Goal: Task Accomplishment & Management: Complete application form

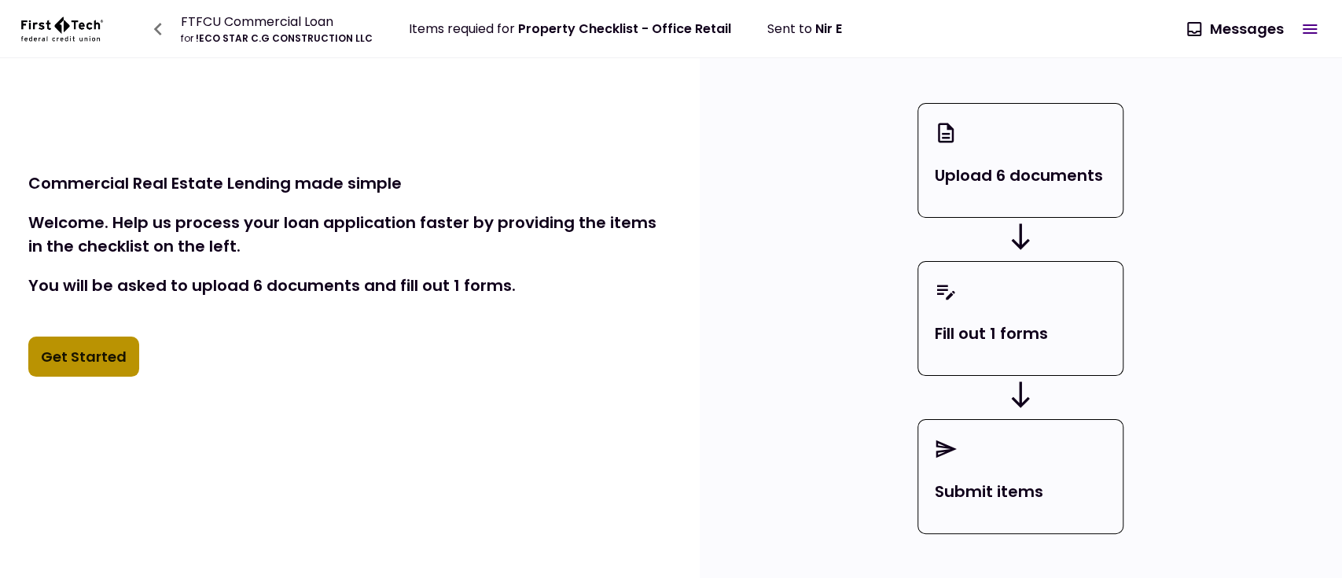
click at [92, 349] on button "Get Started" at bounding box center [83, 357] width 111 height 41
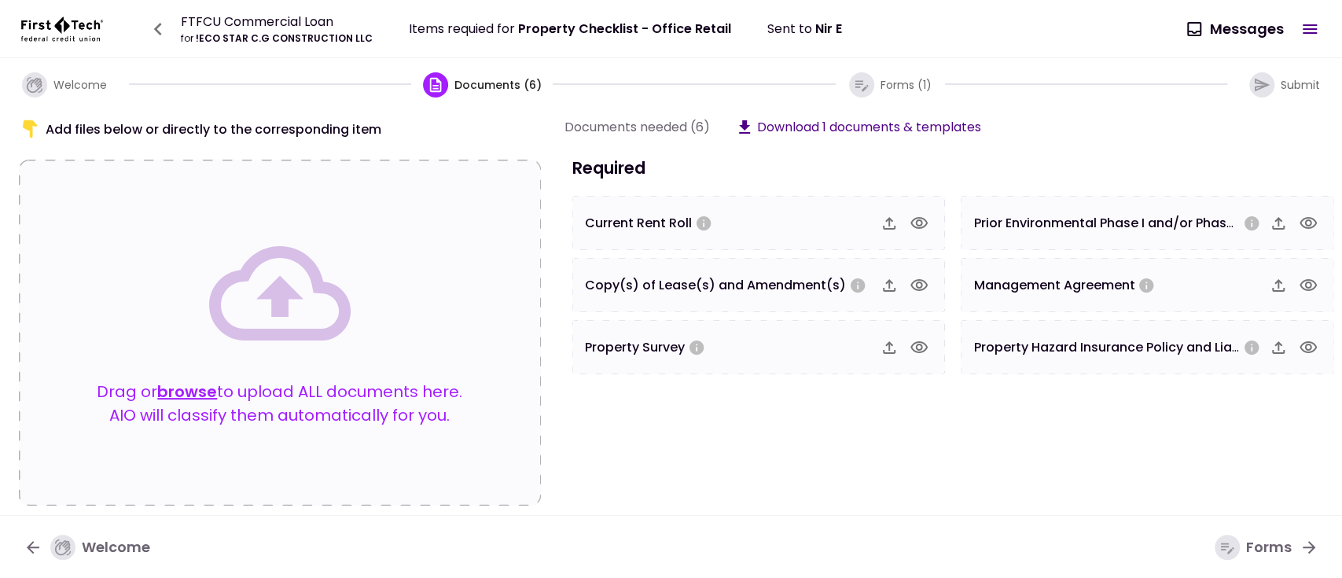
click at [685, 438] on section "Documents needed (6) Download 1 documents & templates Required Current Rent Rol…" at bounding box center [956, 306] width 782 height 379
click at [856, 85] on icon "button" at bounding box center [861, 84] width 17 height 17
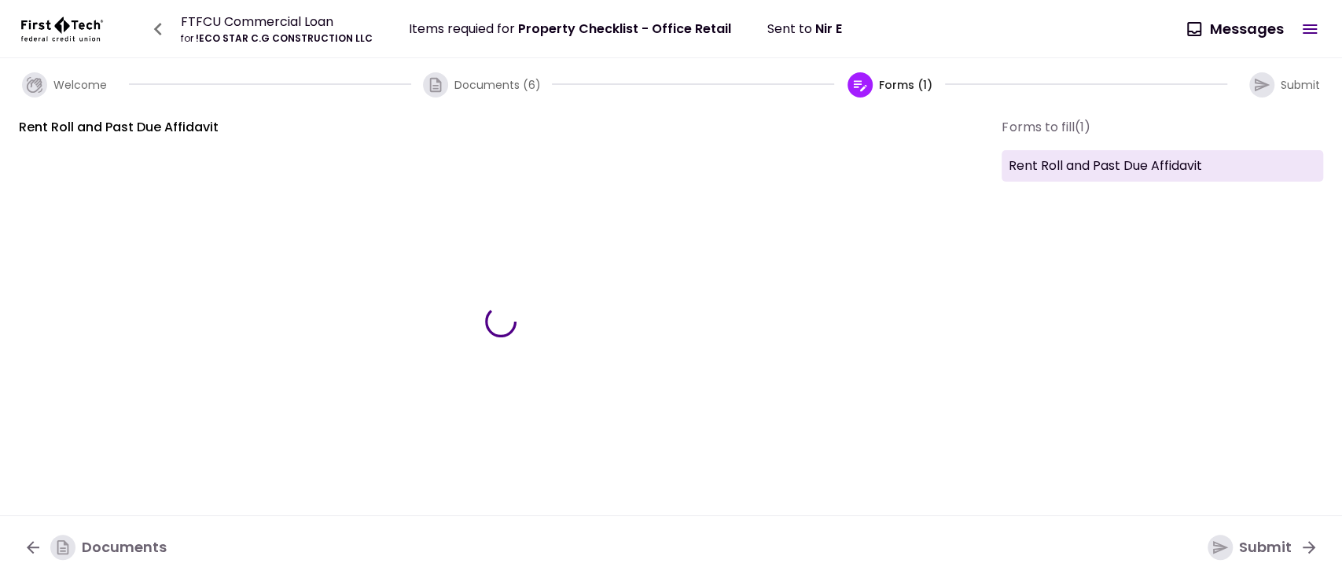
type input "***"
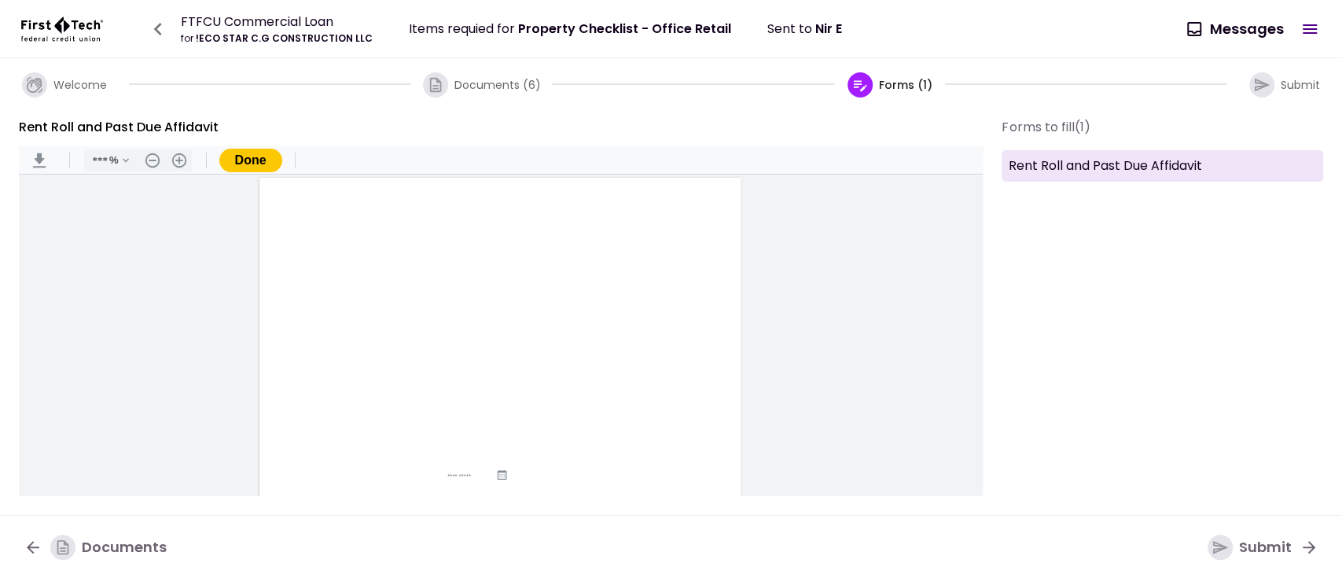
click at [466, 374] on input "Document Content" at bounding box center [451, 376] width 69 height 13
type input "********"
click at [254, 155] on button "Done" at bounding box center [250, 161] width 63 height 24
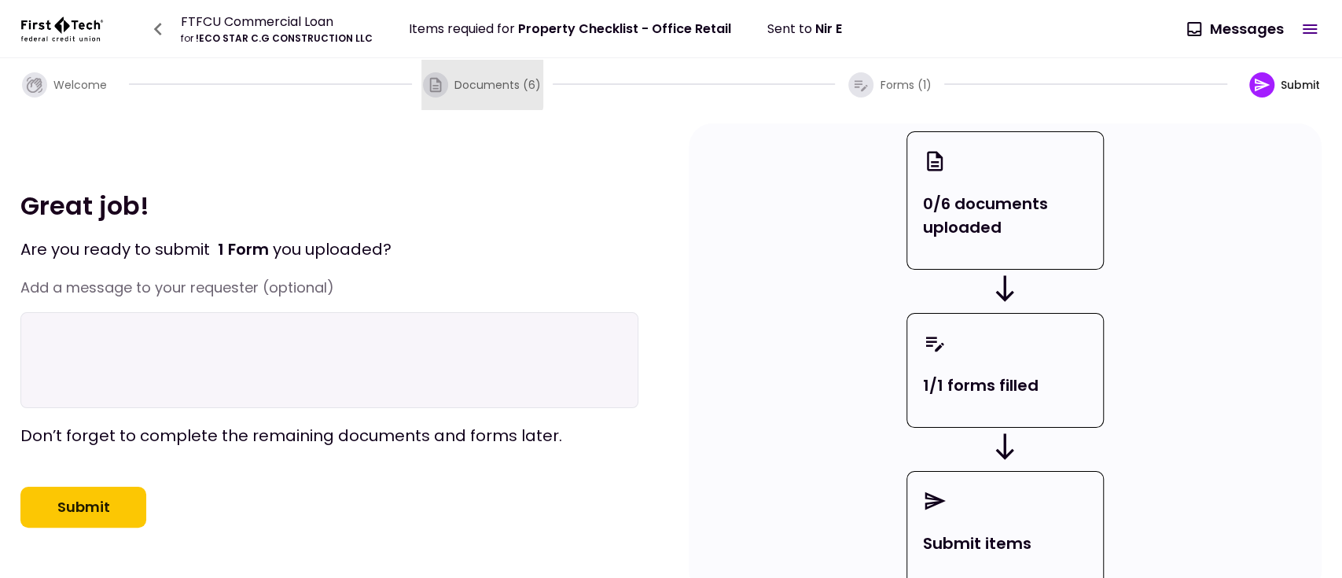
click at [472, 77] on span "Documents (6)" at bounding box center [498, 85] width 86 height 16
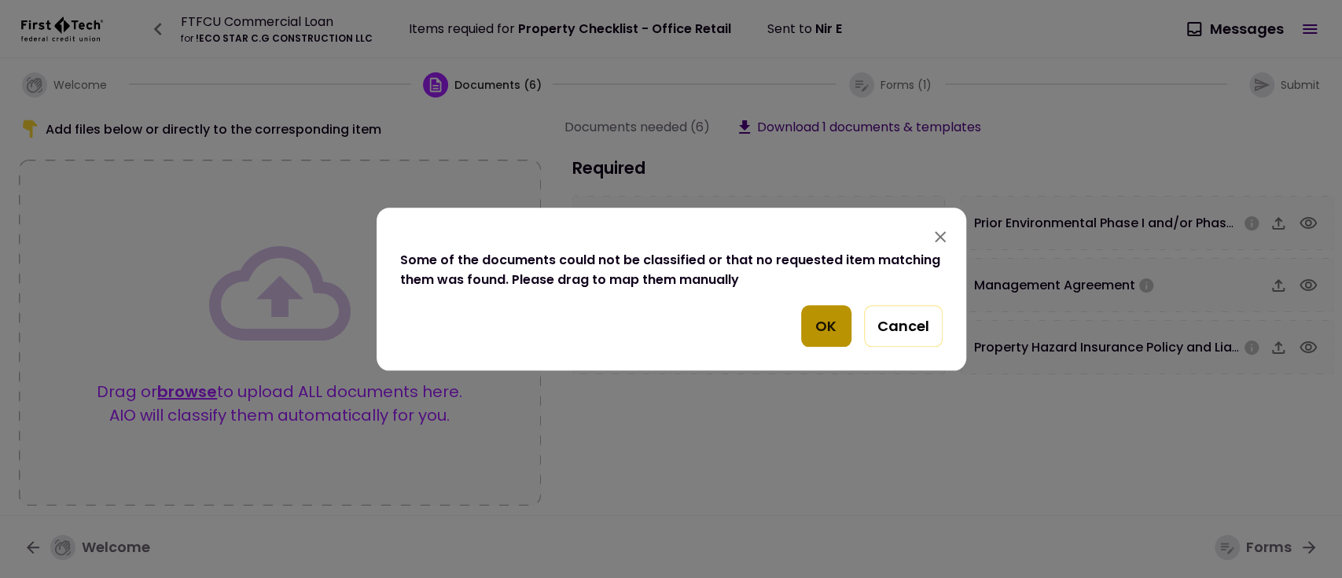
click at [830, 328] on button "OK" at bounding box center [826, 326] width 50 height 42
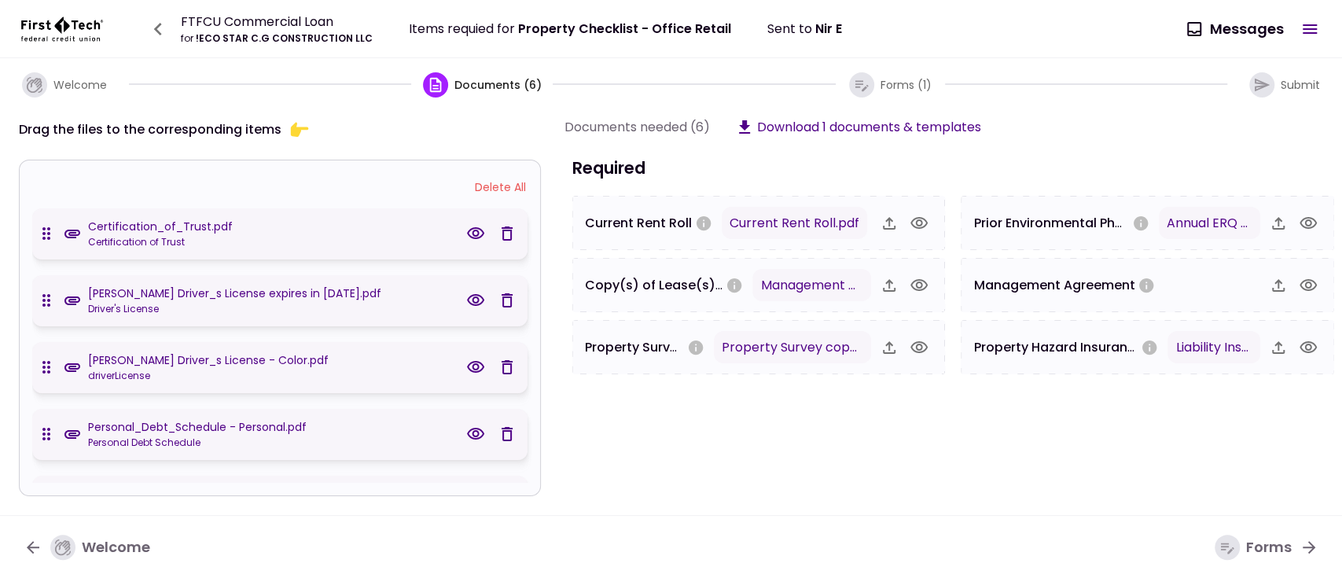
click at [602, 456] on section "Documents needed (6) Download 1 documents & templates Required Current Rent Rol…" at bounding box center [956, 306] width 782 height 379
drag, startPoint x: 533, startPoint y: 336, endPoint x: 535, endPoint y: 430, distance: 94.4
click at [535, 430] on div "Delete All Certification_of_Trust.pdf Certification of Trust David Shabsels Dri…" at bounding box center [280, 328] width 522 height 337
click at [529, 425] on div "Certification_of_Trust.pdf Certification of Trust David Shabsels Driver_s Licen…" at bounding box center [283, 345] width 502 height 275
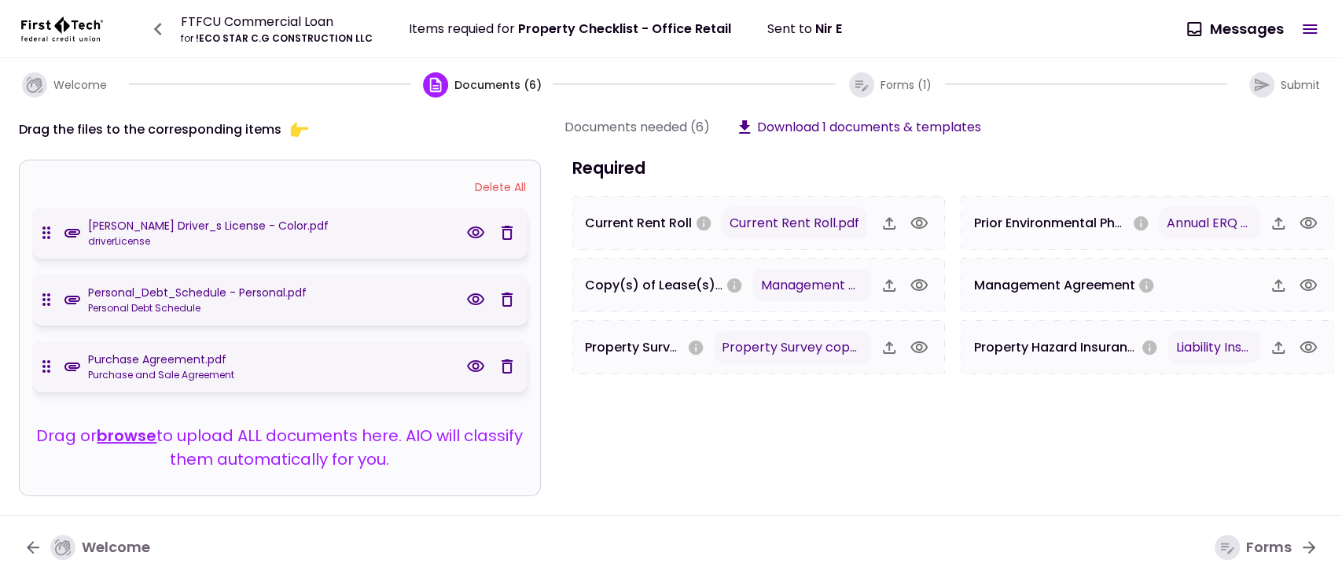
scroll to position [135, 0]
click at [498, 226] on icon "button" at bounding box center [507, 232] width 19 height 19
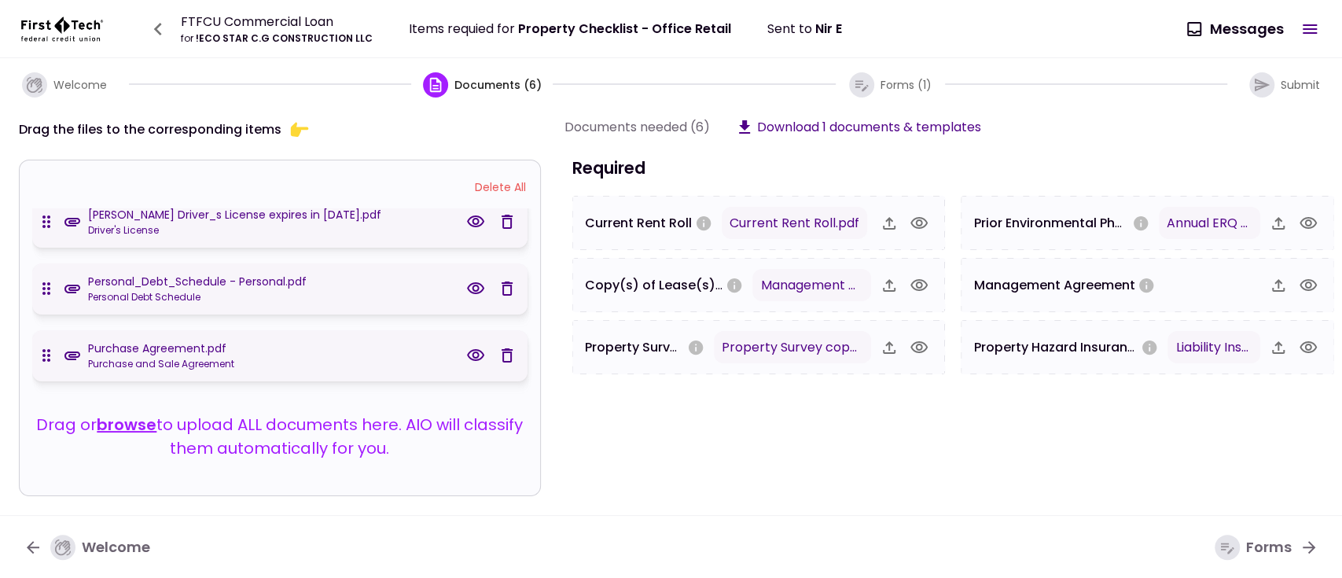
scroll to position [68, 0]
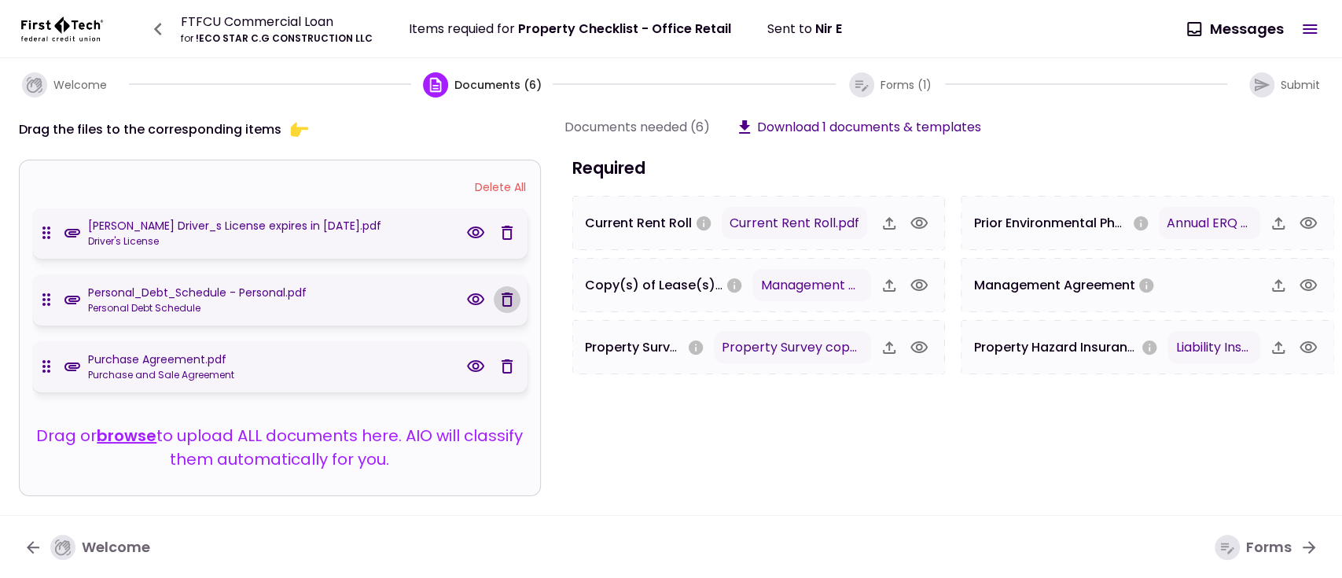
click at [499, 293] on icon "button" at bounding box center [507, 299] width 19 height 19
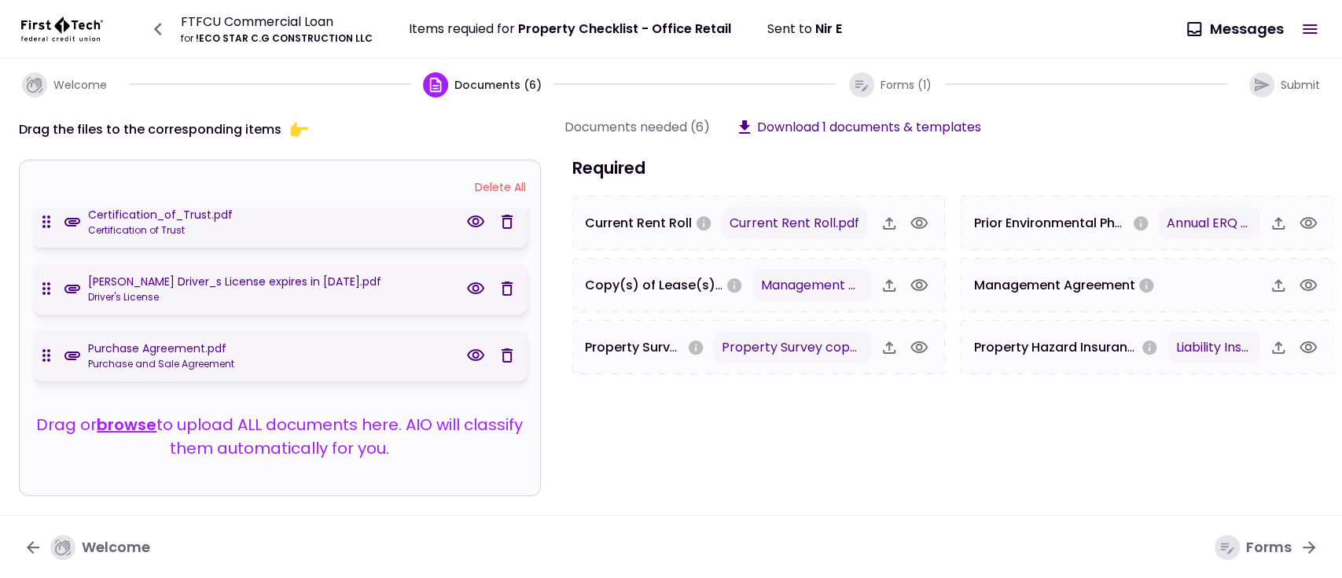
scroll to position [13, 0]
click at [499, 293] on icon "button" at bounding box center [507, 288] width 19 height 19
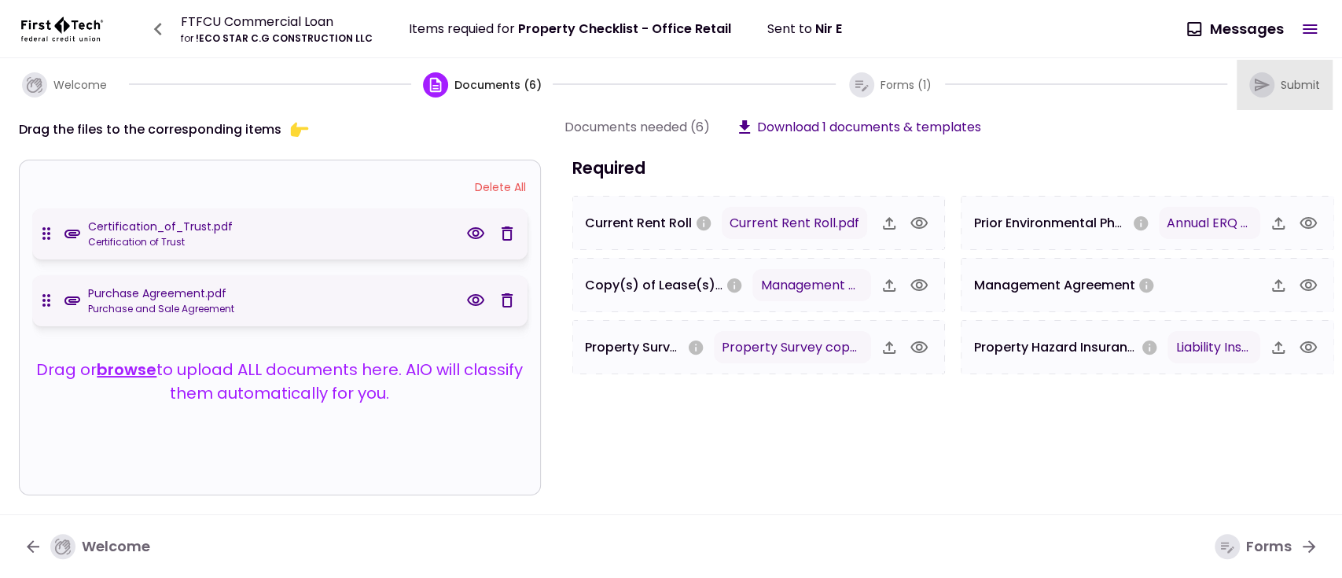
click at [1275, 83] on span "button" at bounding box center [1265, 84] width 31 height 25
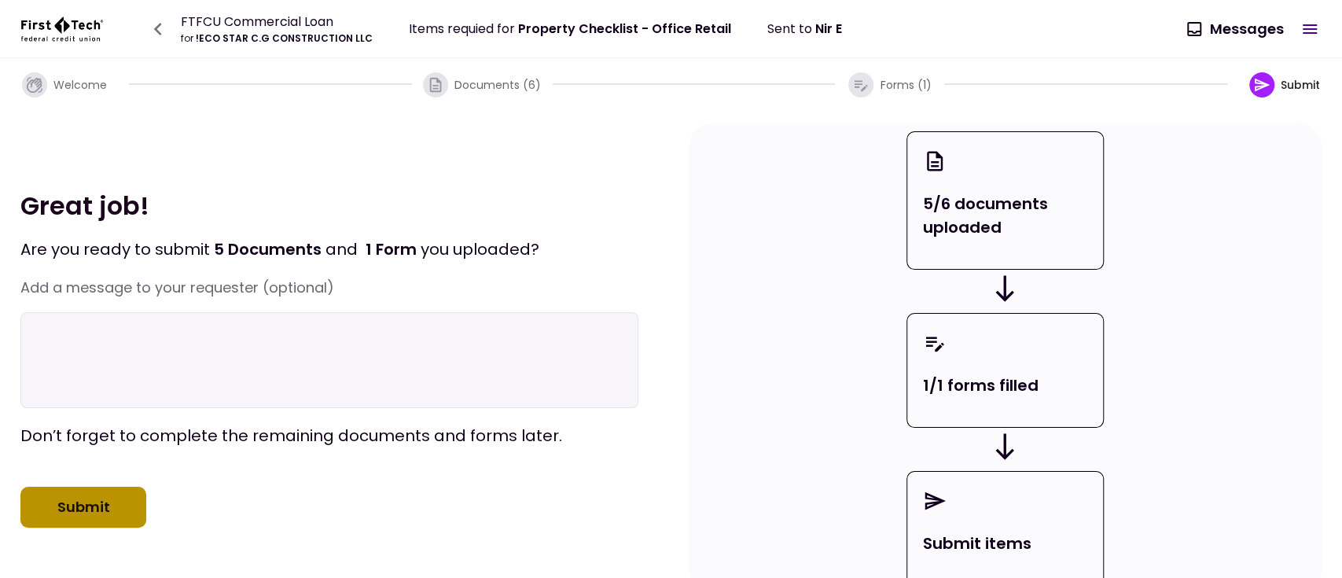
click at [108, 519] on button "Submit" at bounding box center [83, 507] width 126 height 41
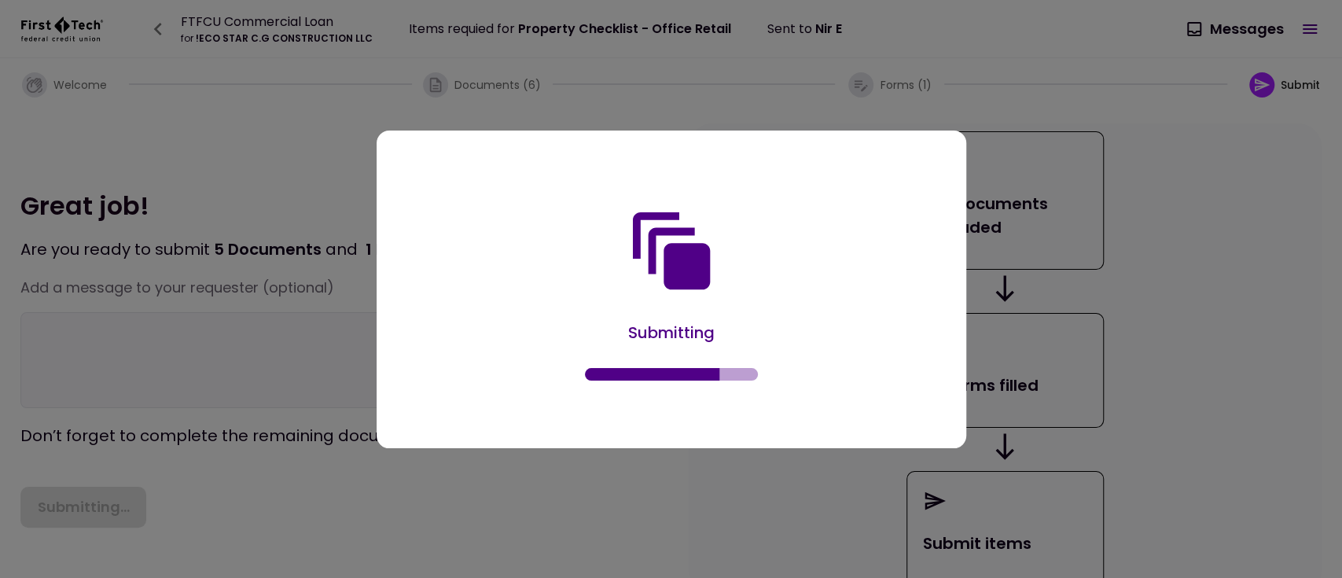
click at [756, 324] on div "Submitting" at bounding box center [671, 333] width 195 height 24
click at [677, 196] on div "Submitting" at bounding box center [671, 292] width 543 height 264
click at [683, 264] on icon at bounding box center [670, 250] width 77 height 77
click at [1277, 167] on div at bounding box center [671, 289] width 1342 height 578
click at [377, 101] on div at bounding box center [671, 289] width 1342 height 578
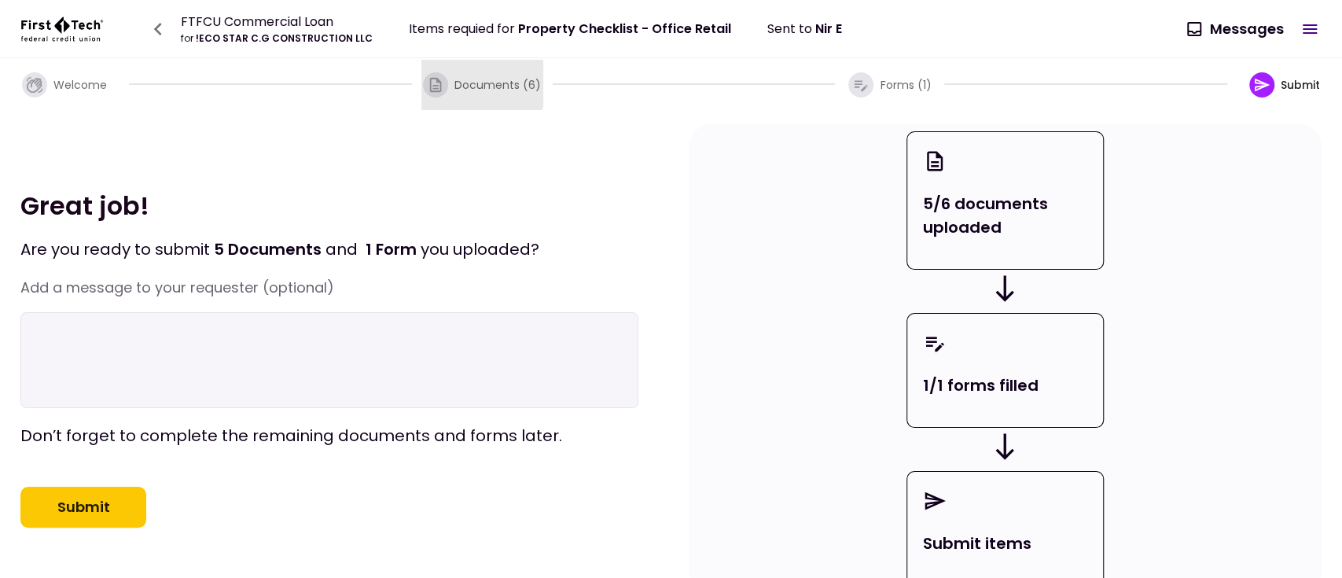
click at [477, 83] on span "Documents (6)" at bounding box center [498, 85] width 86 height 16
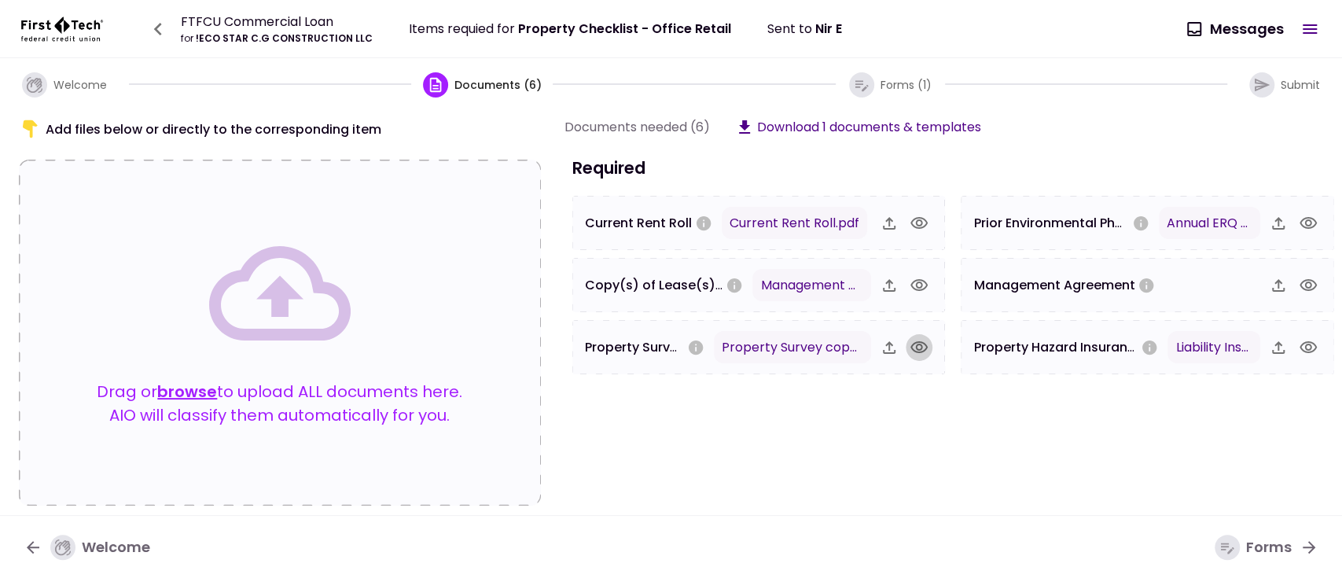
click at [918, 349] on icon "button" at bounding box center [919, 347] width 17 height 12
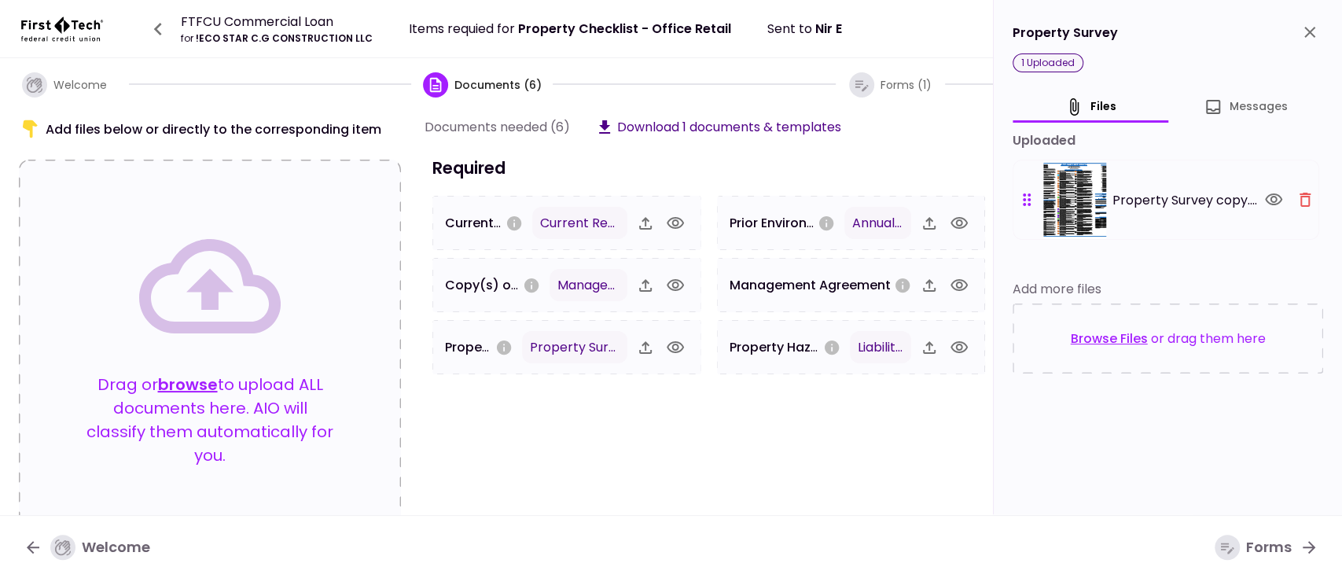
click at [1306, 29] on icon "close" at bounding box center [1310, 32] width 11 height 11
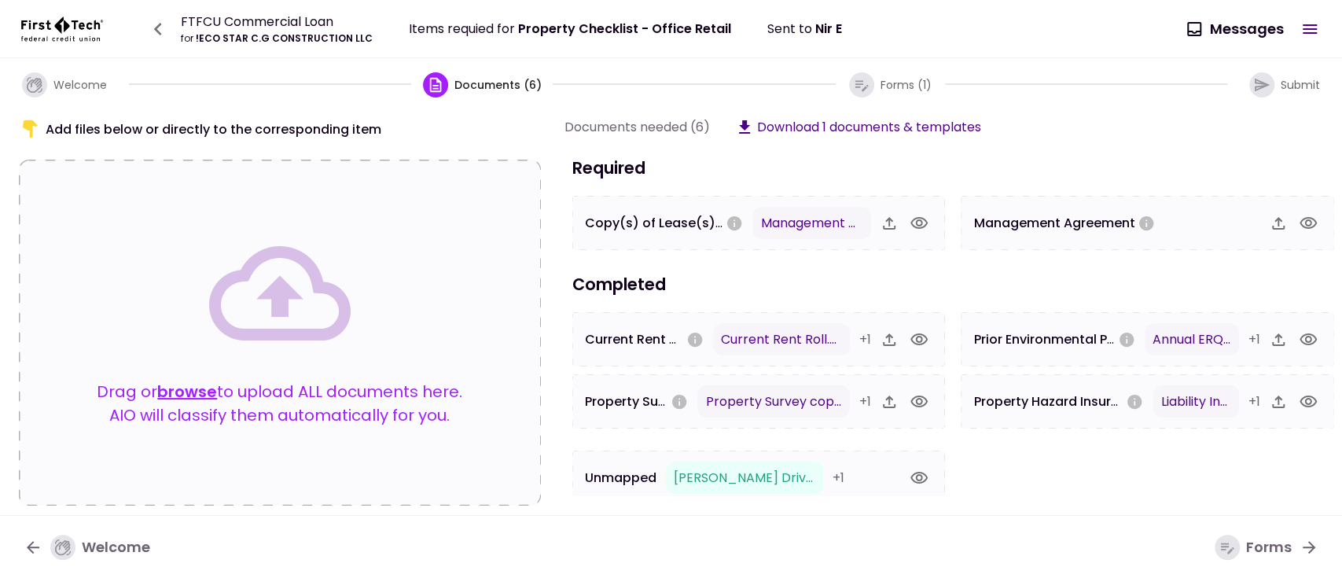
click at [1263, 158] on h3 "Required" at bounding box center [954, 168] width 778 height 24
click at [1186, 458] on div "Required Copy(s) of Lease(s) and Amendment(s) Management Agreement.pdf Manageme…" at bounding box center [956, 326] width 782 height 340
click at [850, 171] on h3 "Required" at bounding box center [954, 168] width 778 height 24
click at [812, 179] on section "Required Copy(s) of Lease(s) and Amendment(s) Management Agreement.pdf Manageme…" at bounding box center [954, 203] width 778 height 94
click at [917, 223] on icon "button" at bounding box center [919, 223] width 19 height 19
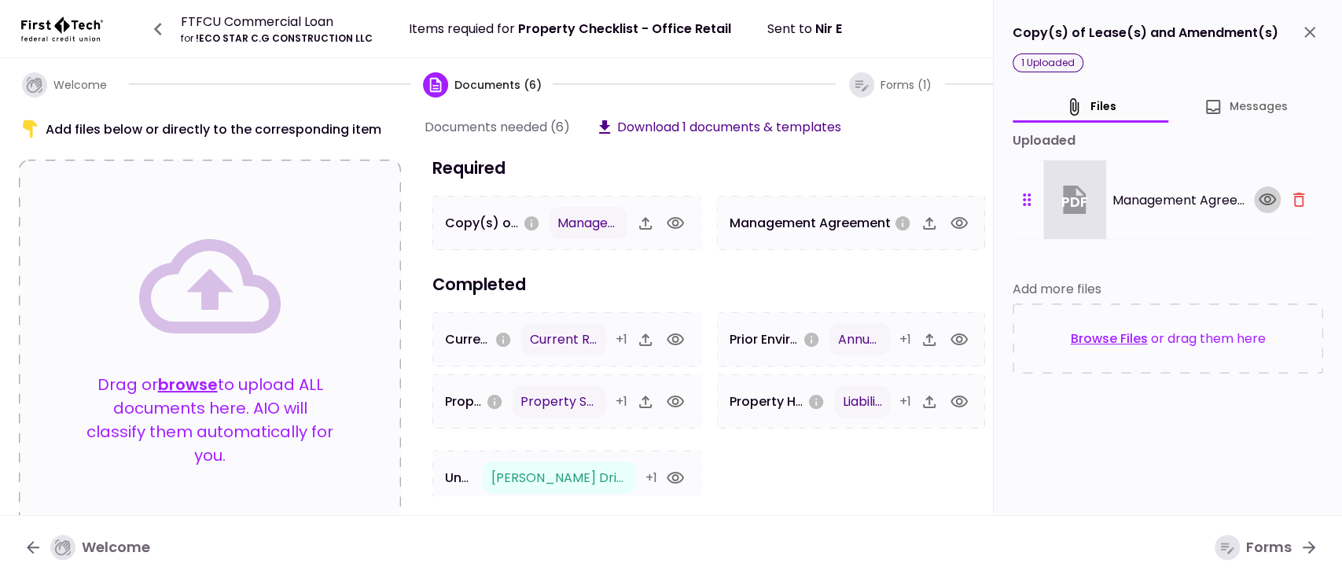
click at [1265, 192] on icon "button" at bounding box center [1267, 199] width 19 height 19
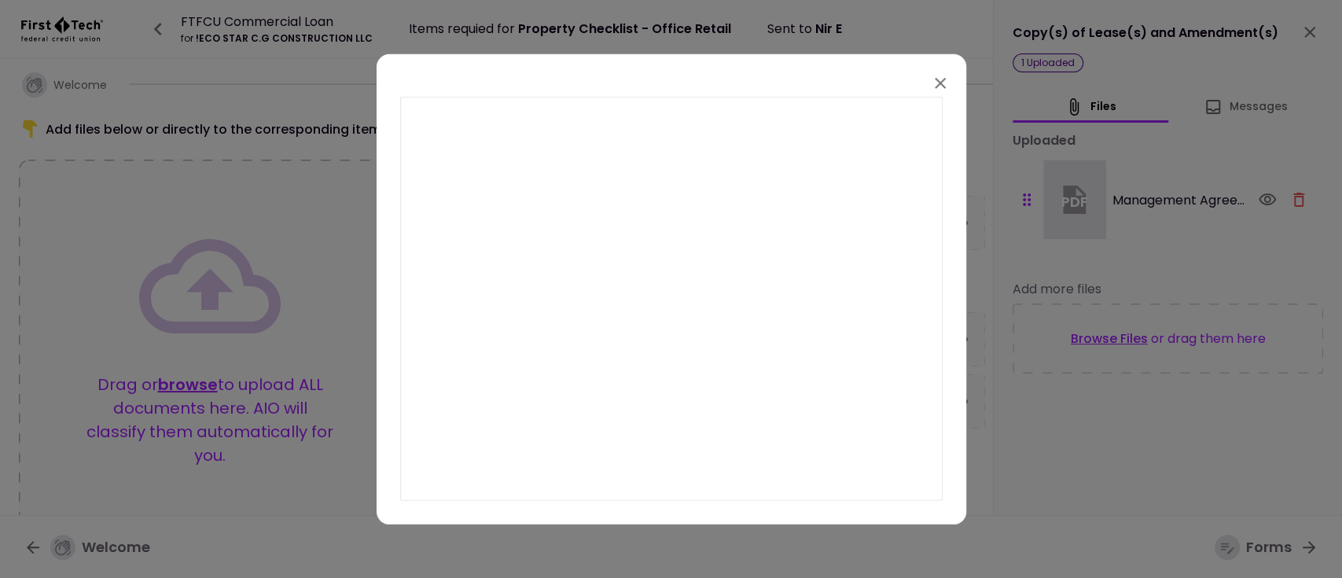
click at [936, 85] on icon "button" at bounding box center [940, 82] width 19 height 19
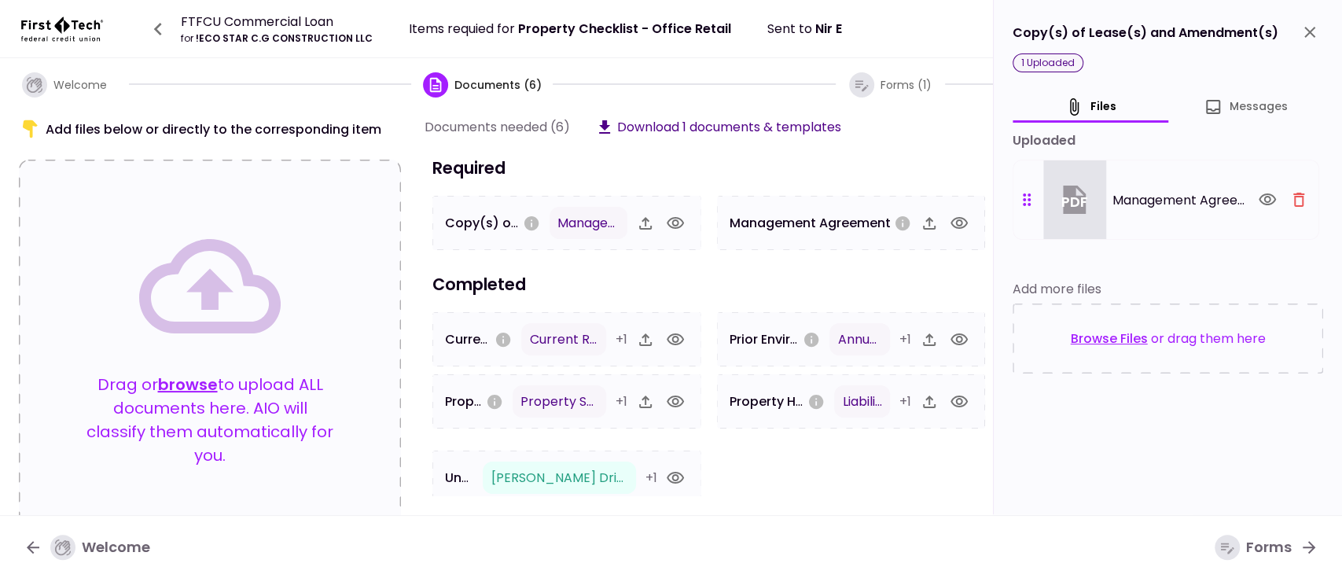
click at [1305, 33] on icon "close" at bounding box center [1310, 32] width 19 height 19
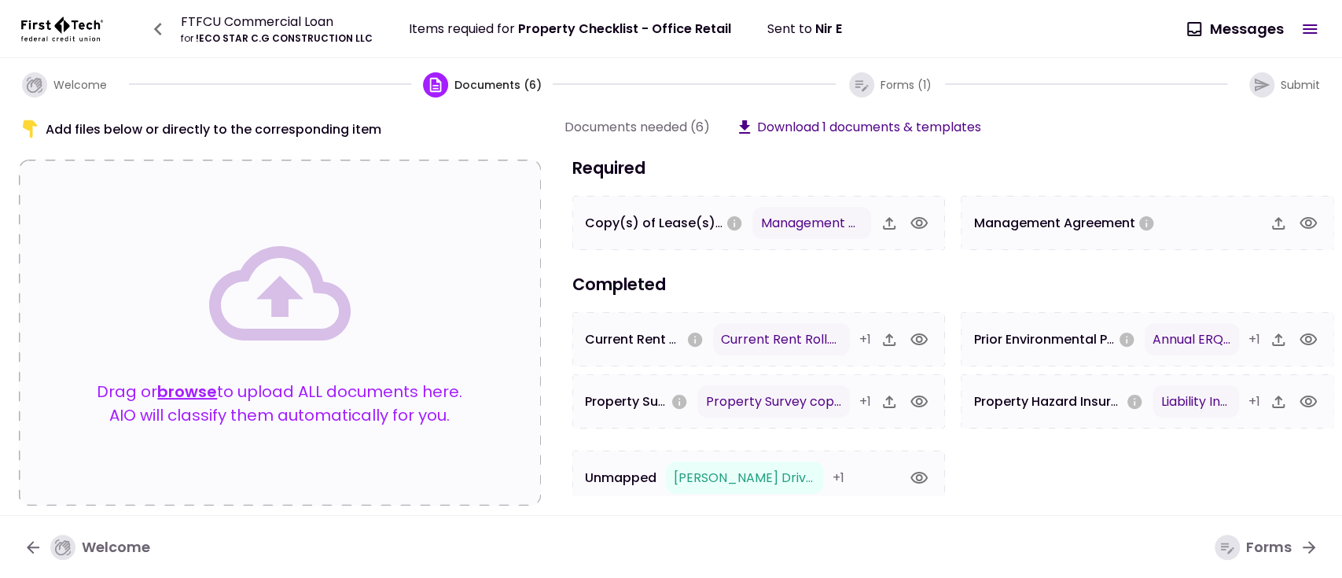
click at [1052, 162] on h3 "Required" at bounding box center [954, 168] width 778 height 24
click at [1047, 138] on section "Documents needed (6) Download 1 documents & templates Required Copy(s) of Lease…" at bounding box center [956, 306] width 782 height 379
click at [912, 221] on icon "button" at bounding box center [919, 223] width 19 height 19
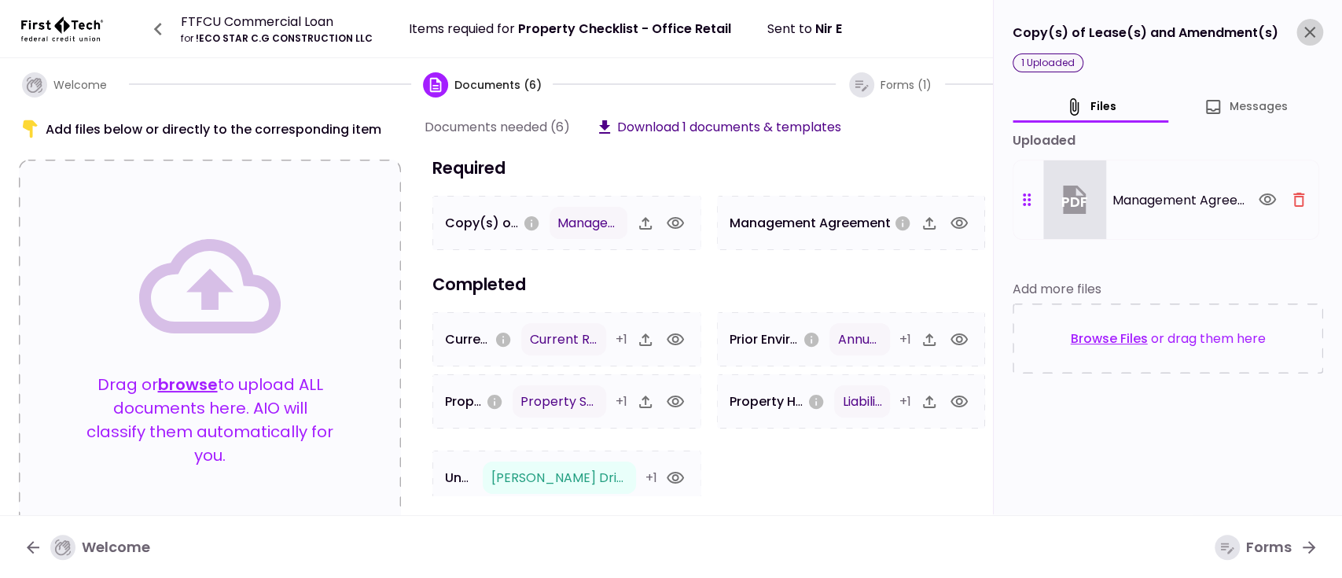
click at [1305, 35] on icon "close" at bounding box center [1310, 32] width 11 height 11
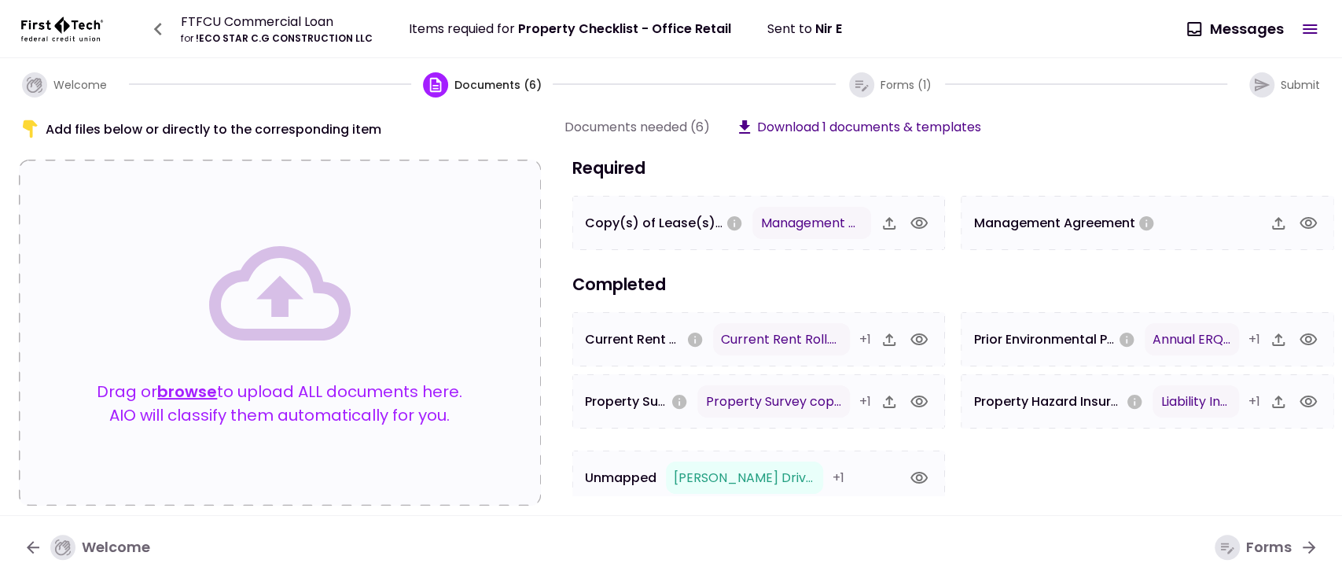
click at [774, 180] on section "Required Copy(s) of Lease(s) and Amendment(s) Management Agreement.pdf Manageme…" at bounding box center [954, 203] width 778 height 94
